Goal: Transaction & Acquisition: Purchase product/service

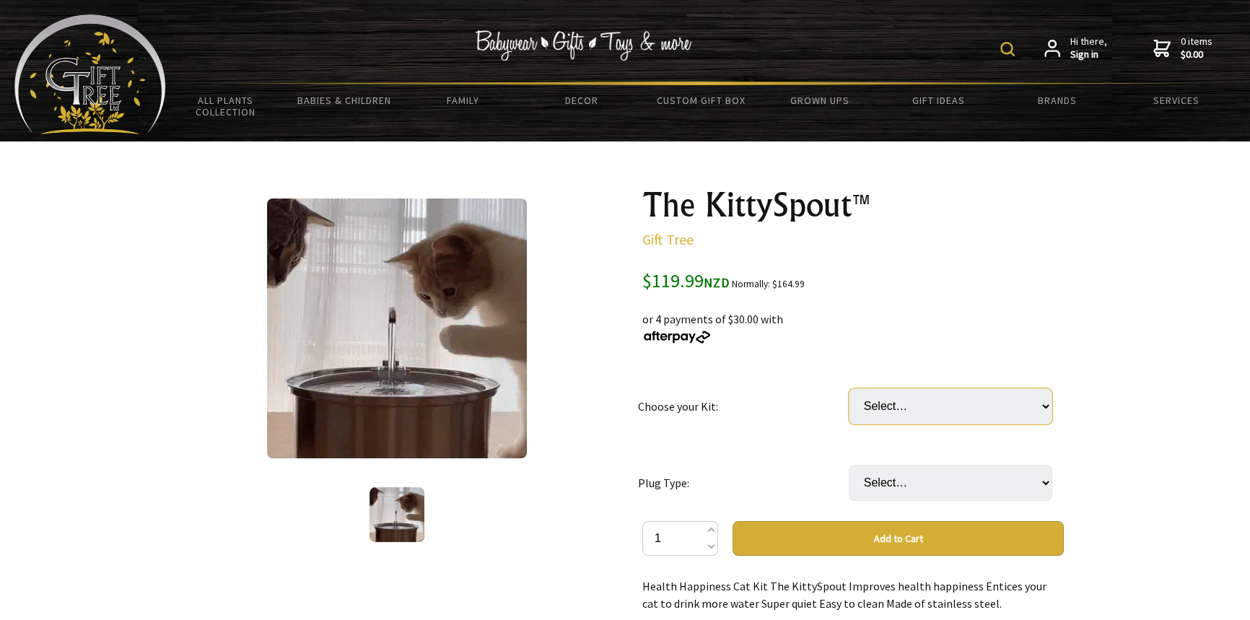
click at [923, 416] on select "Select… 3 Month: KittySpout + extra filter set + AC adapter 6 Month: KittySpout…" at bounding box center [949, 406] width 203 height 36
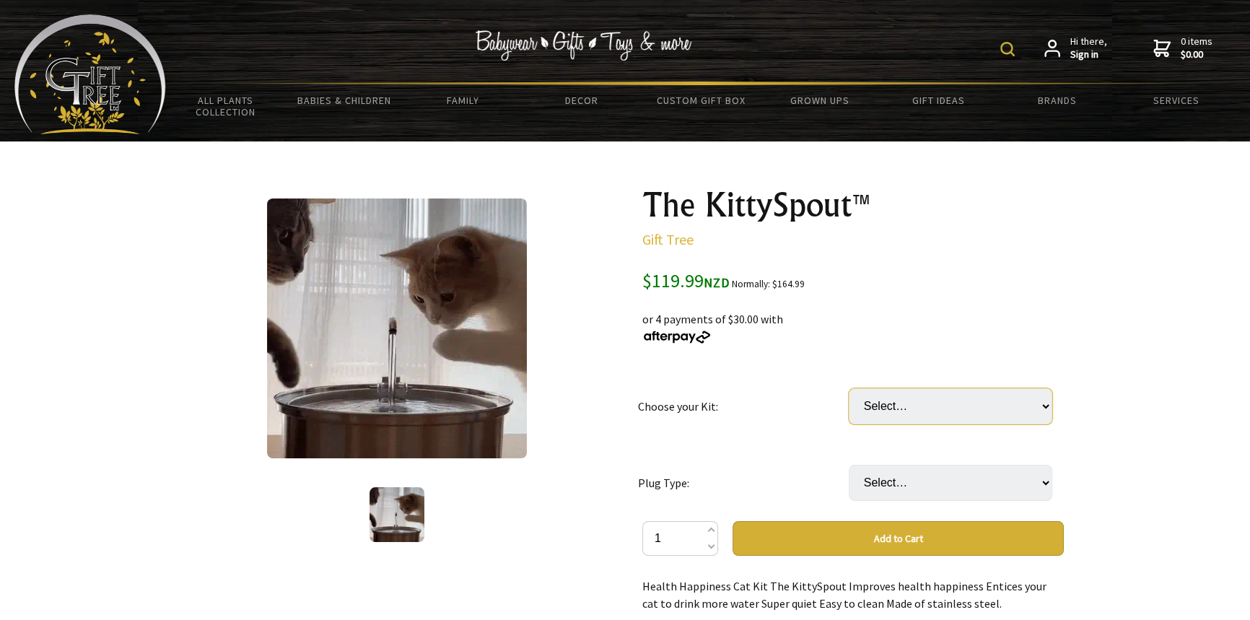
select select "3 Month: KittySpout + extra filter set + AC adapter"
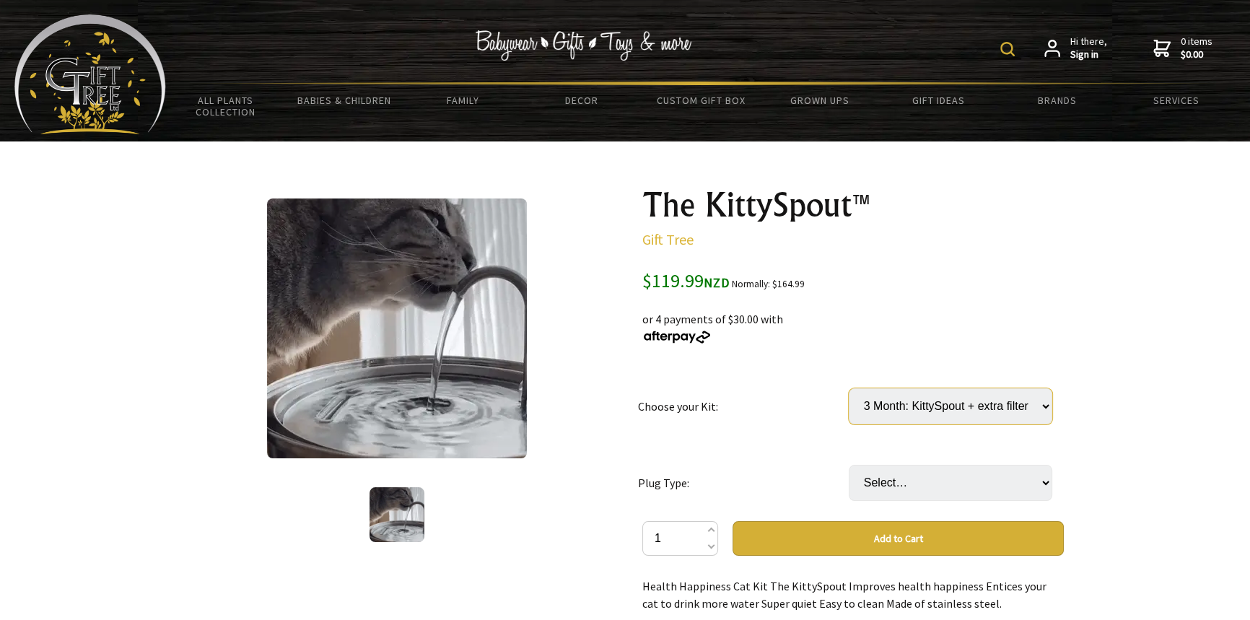
click at [848, 388] on select "Select… 3 Month: KittySpout + extra filter set + AC adapter 6 Month: KittySpout…" at bounding box center [949, 406] width 203 height 36
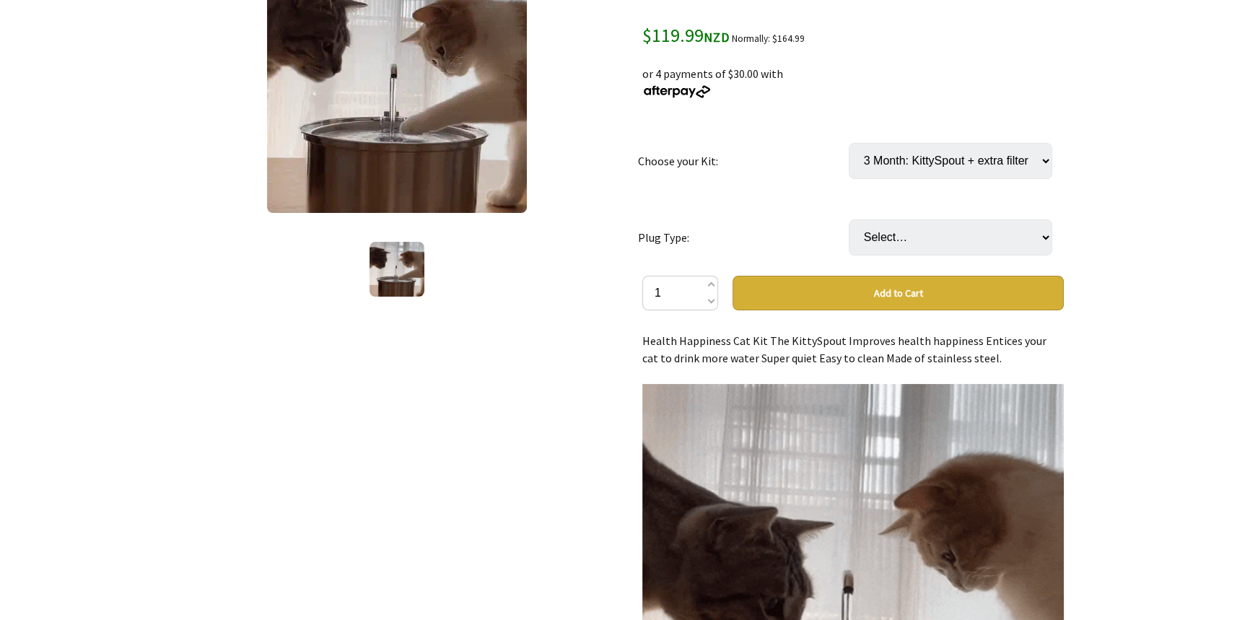
scroll to position [262, 0]
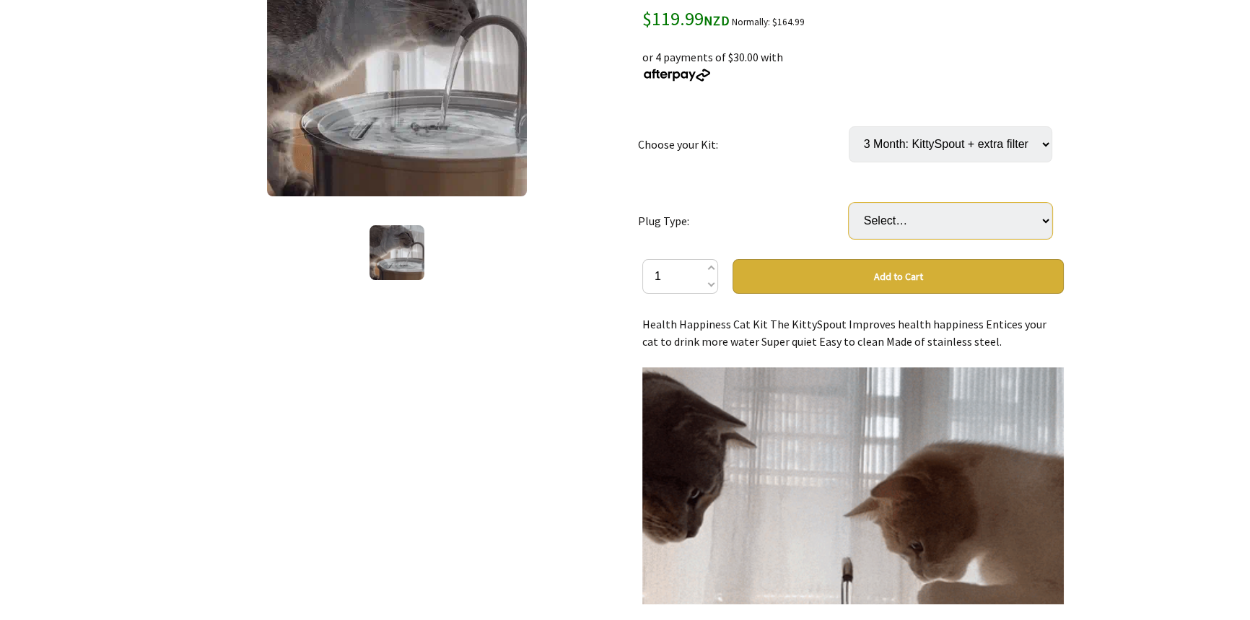
click at [929, 220] on select "Select… AU or NZD [GEOGRAPHIC_DATA] EU US" at bounding box center [949, 221] width 203 height 36
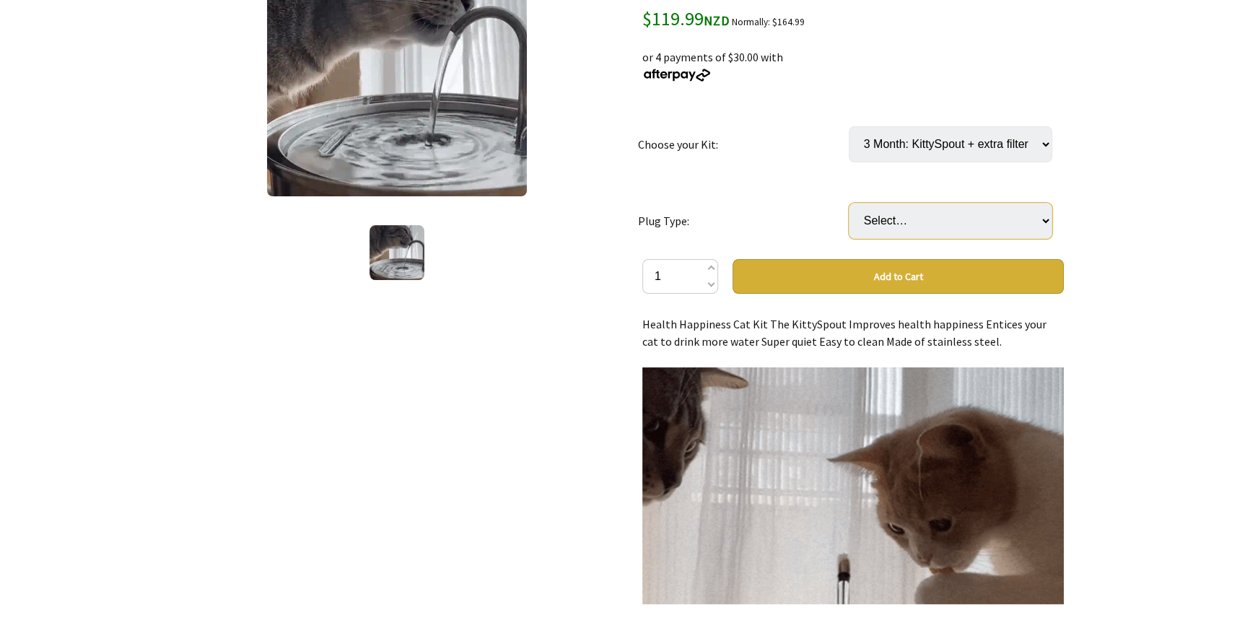
select select "AU or NZD"
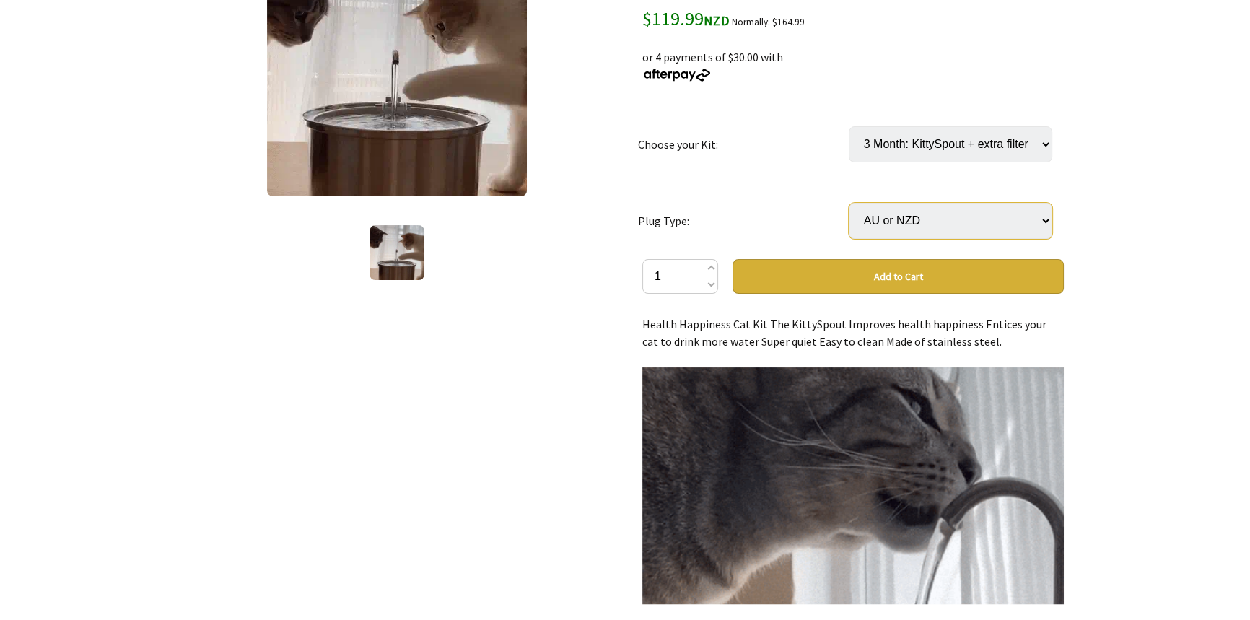
click at [848, 203] on select "Select… AU or NZD [GEOGRAPHIC_DATA] EU US" at bounding box center [949, 221] width 203 height 36
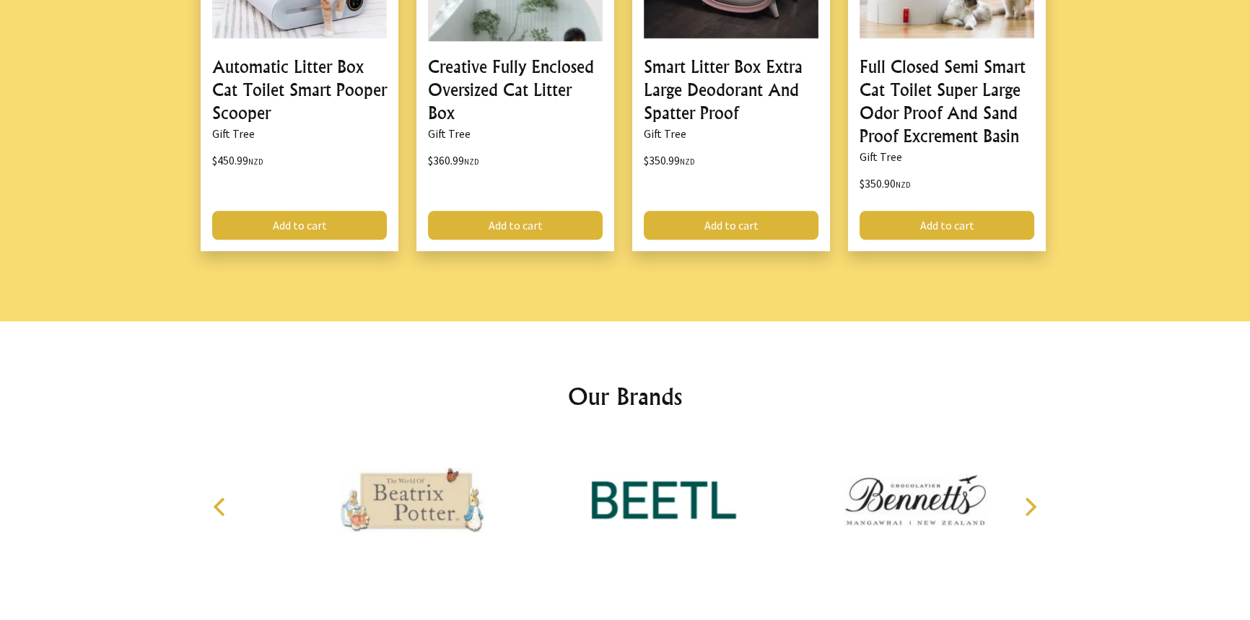
scroll to position [2061, 0]
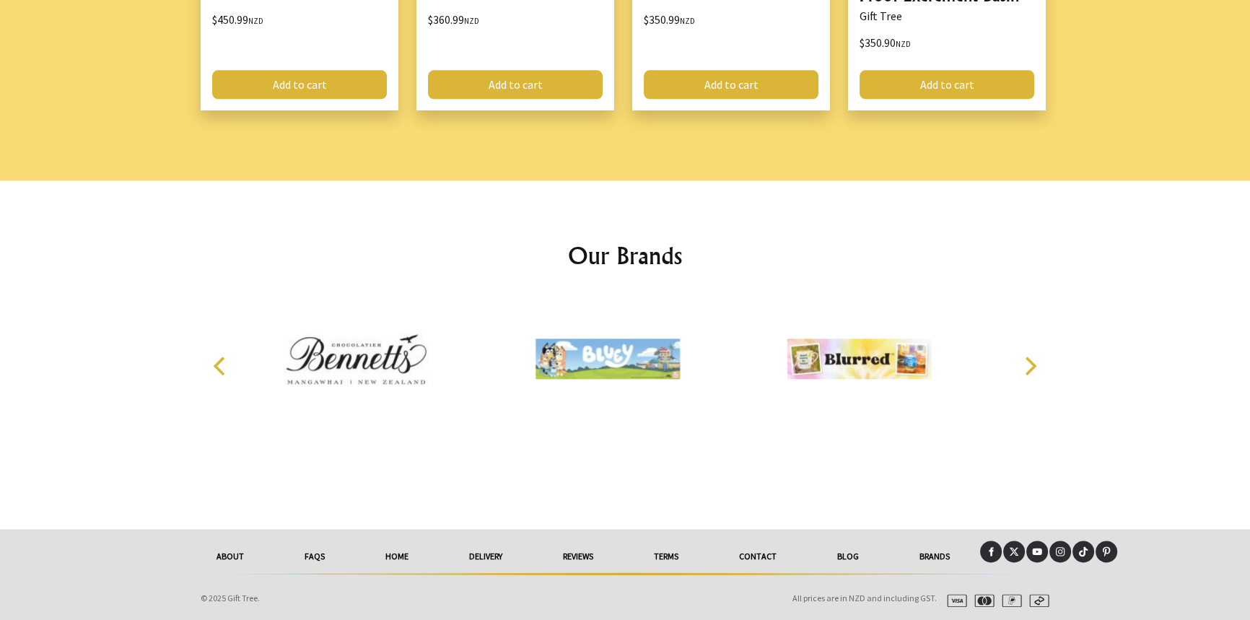
click at [750, 552] on link "Contact" at bounding box center [757, 556] width 98 height 32
